Goal: Check status: Check status

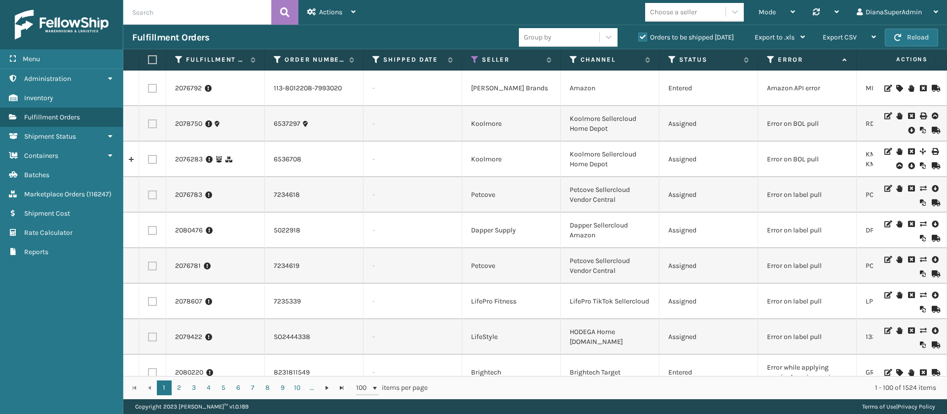
click at [232, 9] on input "text" at bounding box center [197, 12] width 148 height 25
type input "5022810"
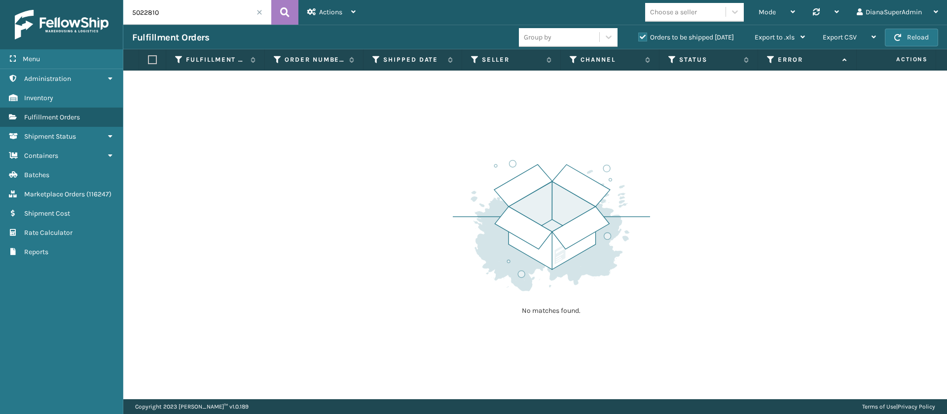
click at [644, 36] on label "Orders to be shipped [DATE]" at bounding box center [687, 37] width 96 height 8
click at [639, 36] on input "Orders to be shipped [DATE]" at bounding box center [639, 35] width 0 height 6
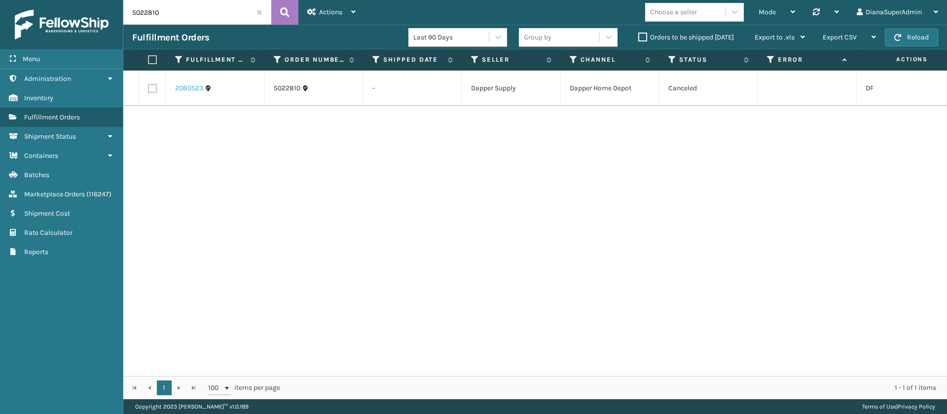
click at [198, 89] on link "2080523" at bounding box center [189, 88] width 28 height 10
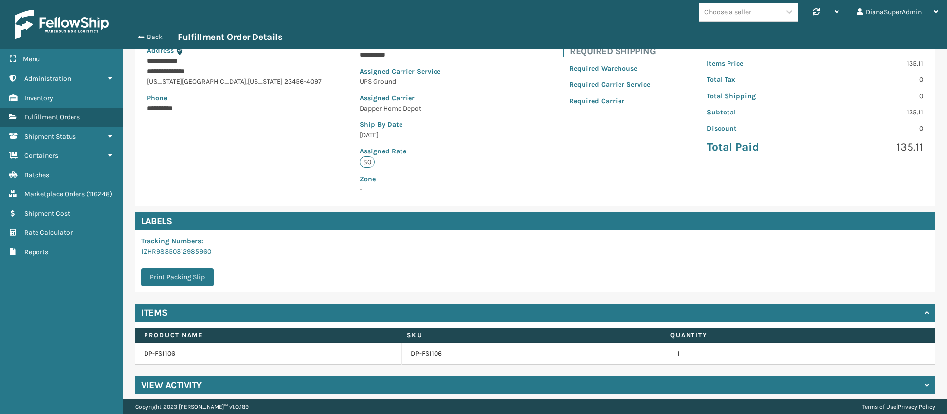
scroll to position [151, 0]
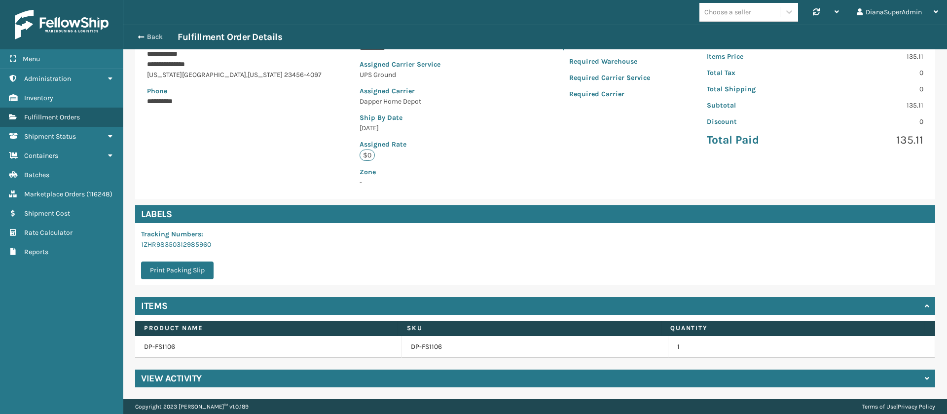
click at [258, 377] on div "View Activity" at bounding box center [535, 379] width 800 height 18
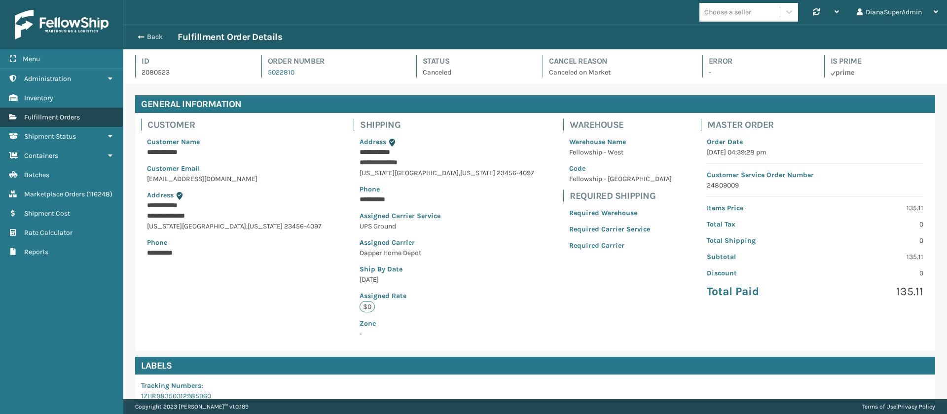
click at [82, 115] on link "Fulfillment Orders" at bounding box center [61, 117] width 123 height 19
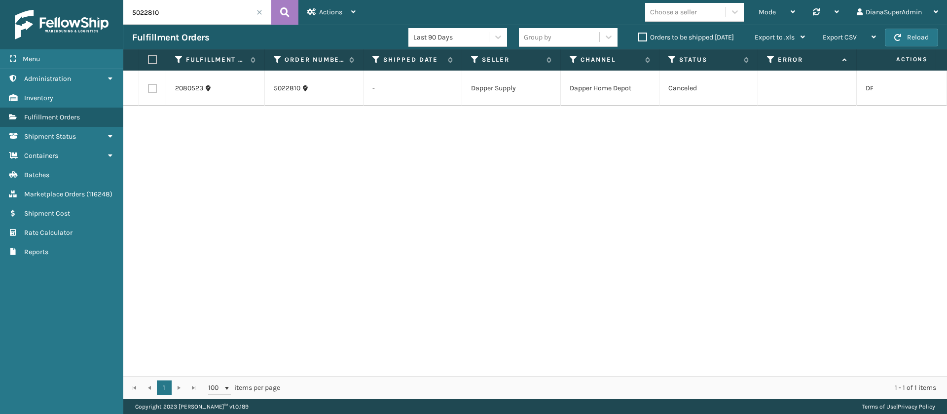
click at [259, 12] on span at bounding box center [260, 12] width 6 height 6
